Goal: Navigation & Orientation: Find specific page/section

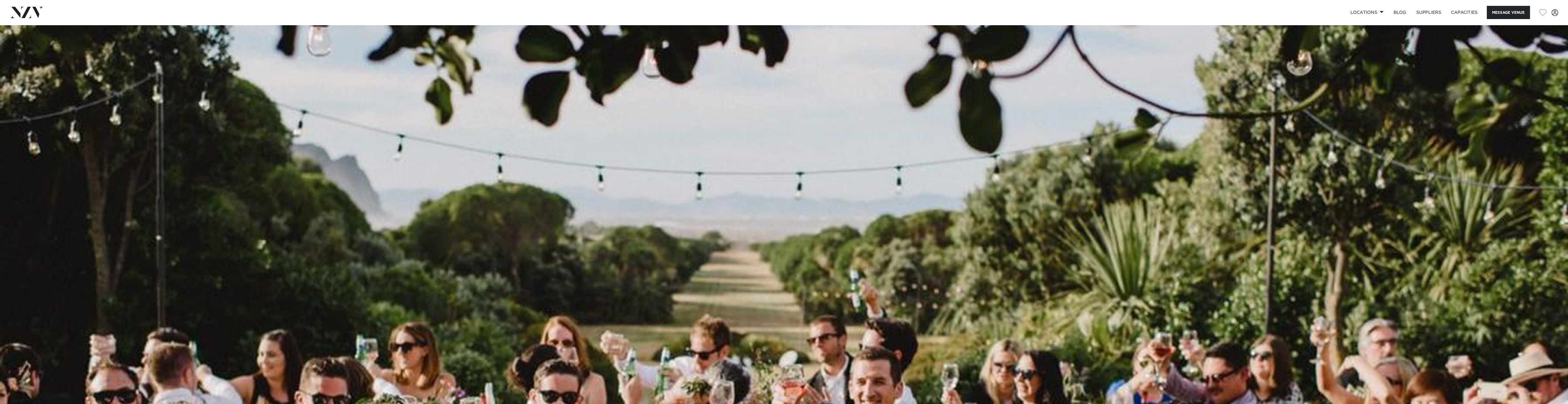
click at [34, 16] on img at bounding box center [26, 12] width 33 height 11
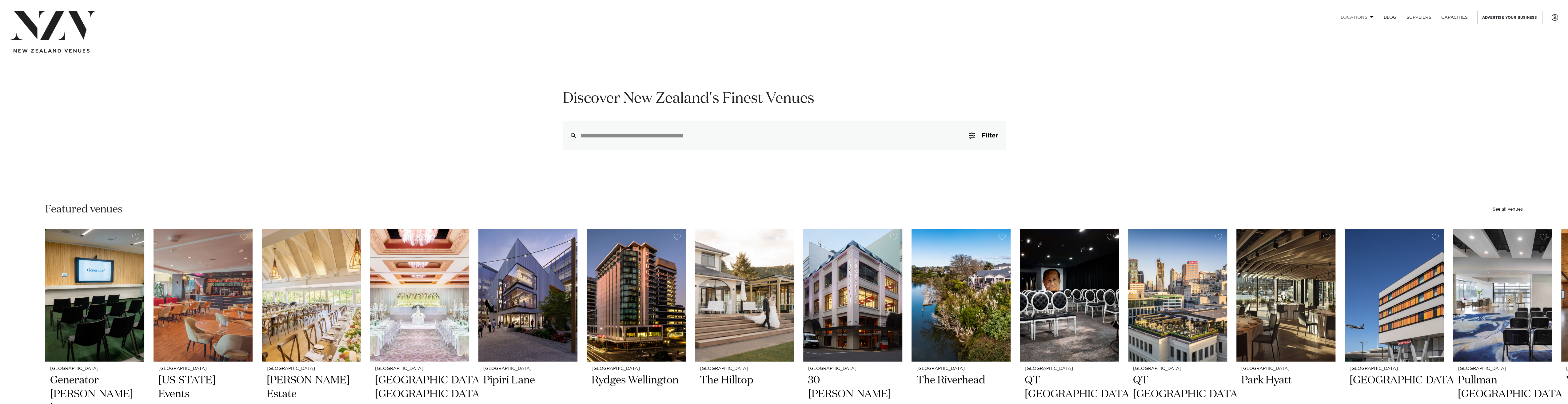
click at [1369, 14] on link "Locations" at bounding box center [1357, 18] width 43 height 13
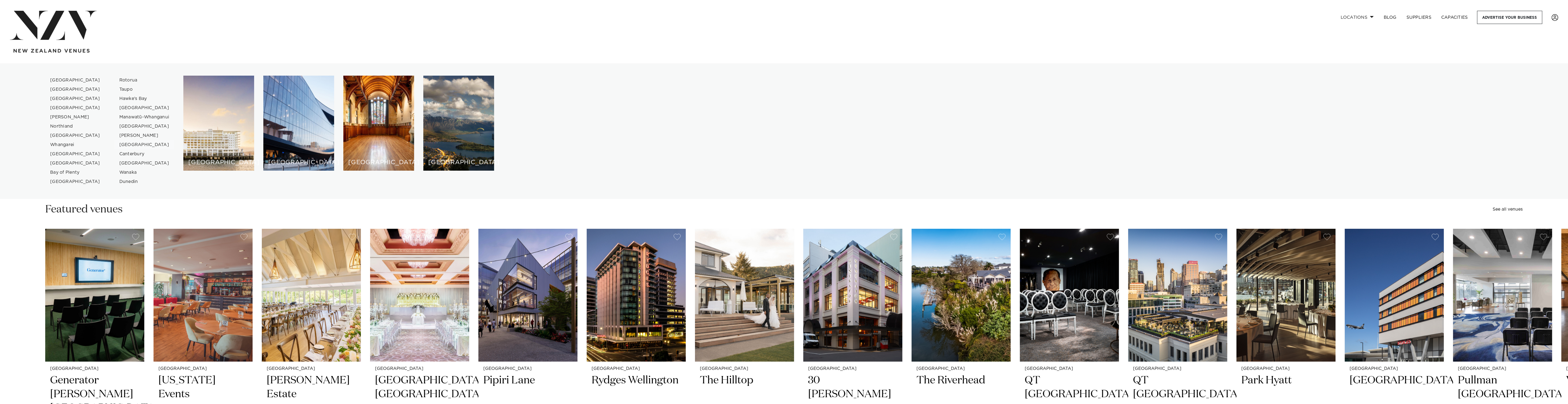
click at [143, 145] on link "[GEOGRAPHIC_DATA]" at bounding box center [144, 144] width 60 height 9
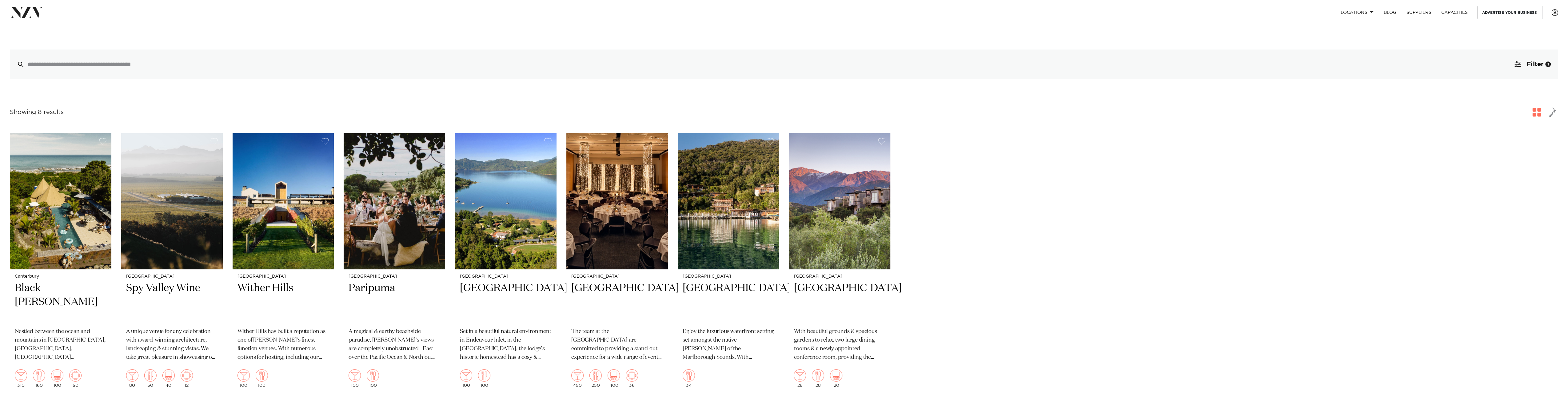
scroll to position [100, 0]
